Goal: Transaction & Acquisition: Subscribe to service/newsletter

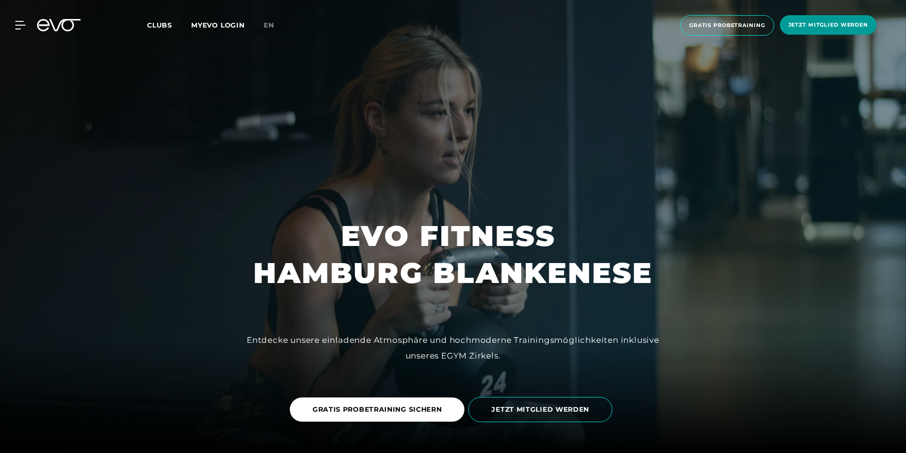
click at [821, 26] on span "Jetzt Mitglied werden" at bounding box center [829, 25] width 80 height 8
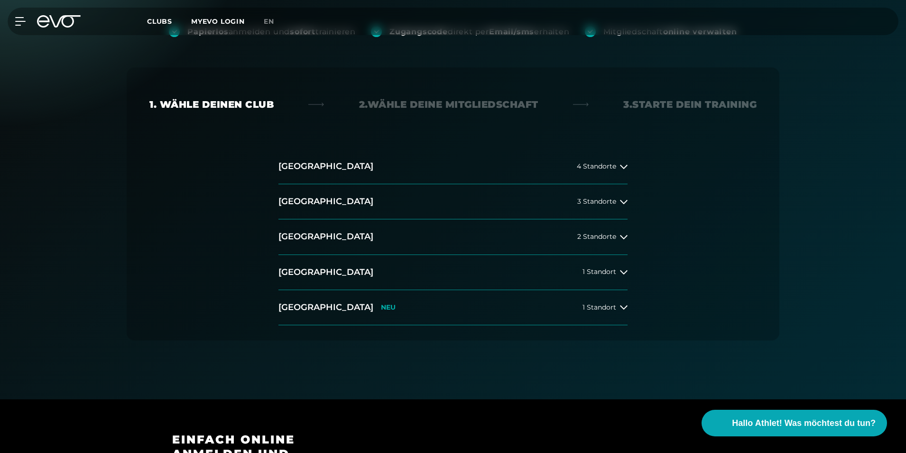
scroll to position [95, 0]
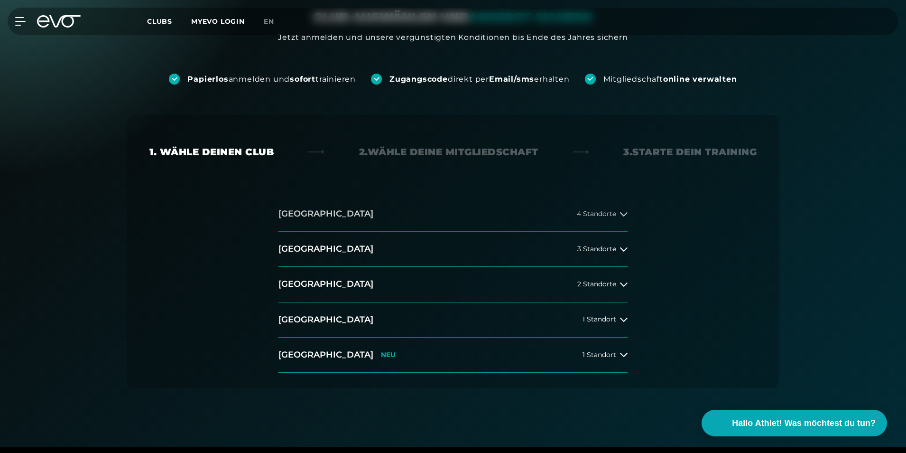
click at [599, 218] on button "[GEOGRAPHIC_DATA] 4 Standorte" at bounding box center [453, 213] width 349 height 35
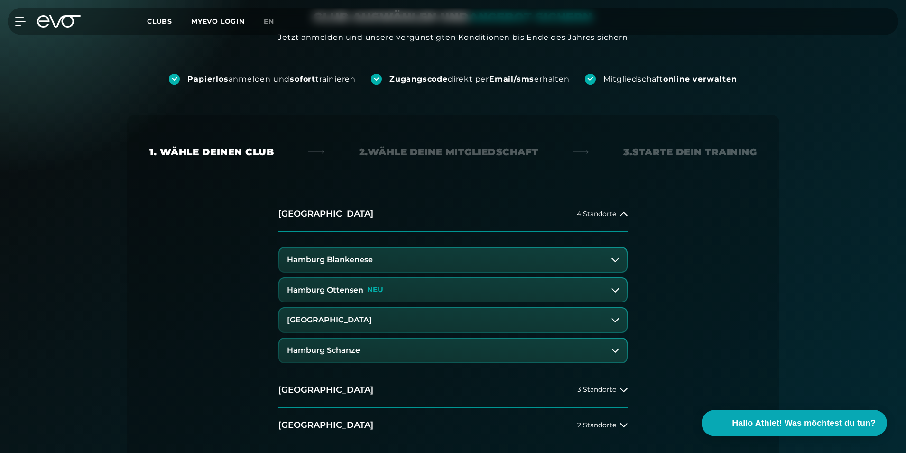
click at [554, 254] on button "Hamburg Blankenese" at bounding box center [452, 260] width 347 height 24
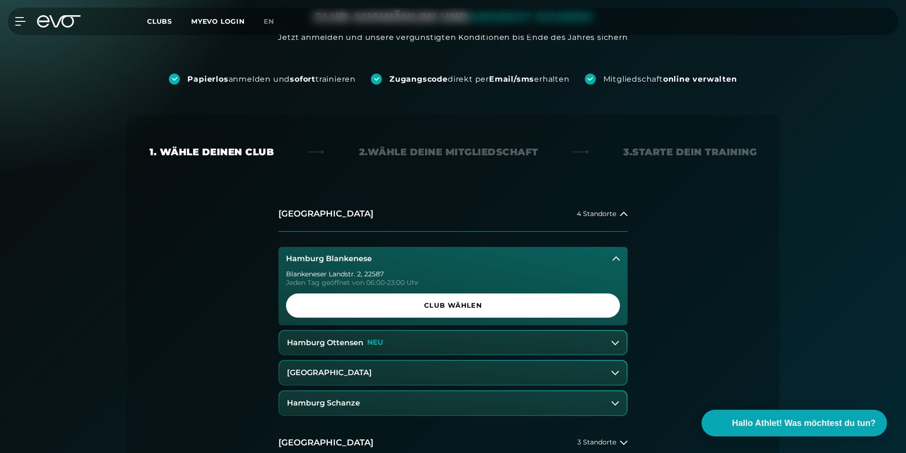
click at [521, 301] on span "Club wählen" at bounding box center [453, 305] width 289 height 10
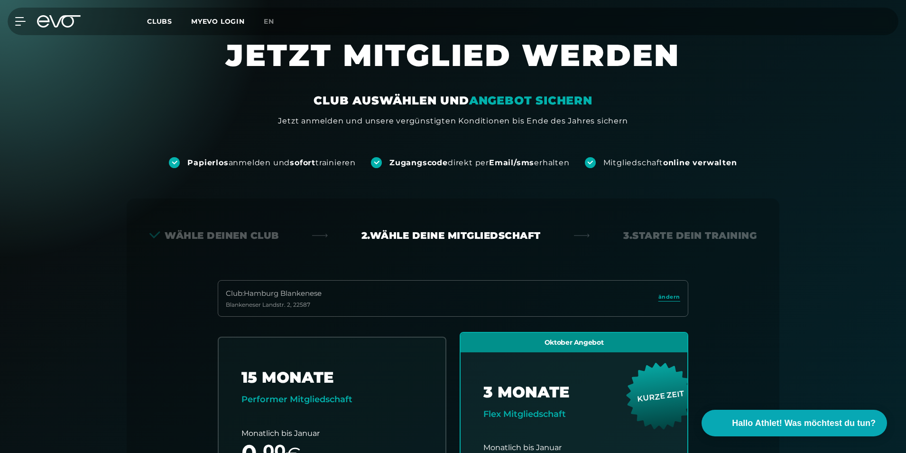
scroll to position [0, 0]
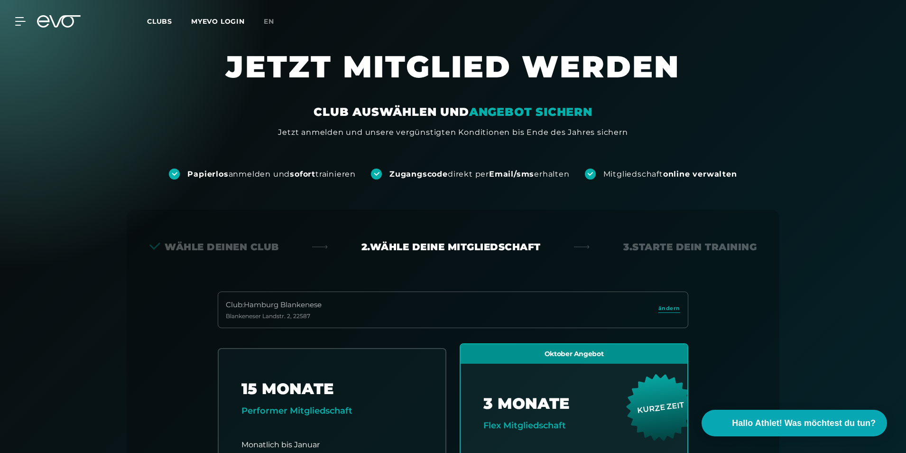
click at [168, 22] on span "Clubs" at bounding box center [159, 21] width 25 height 9
